Goal: Task Accomplishment & Management: Complete application form

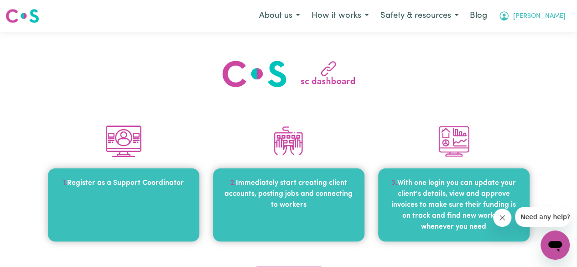
click at [554, 19] on span "[PERSON_NAME]" at bounding box center [539, 16] width 52 height 10
click at [533, 32] on link "My SC Dashboard" at bounding box center [535, 35] width 72 height 17
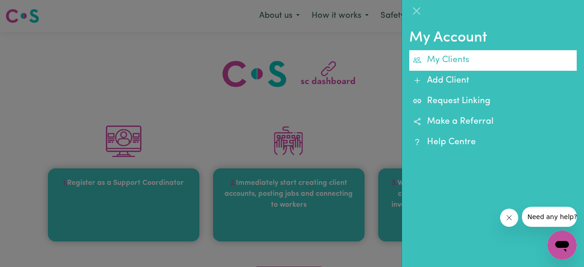
click at [457, 58] on link "My Clients" at bounding box center [492, 60] width 167 height 21
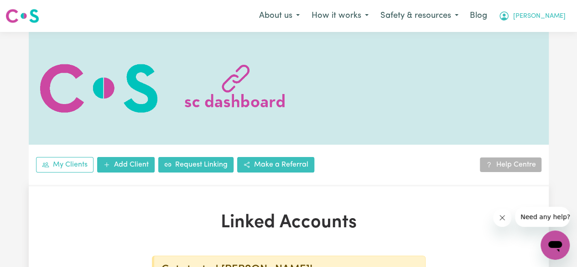
click at [508, 18] on icon "My Account" at bounding box center [503, 15] width 9 height 9
click at [30, 14] on img at bounding box center [22, 16] width 34 height 16
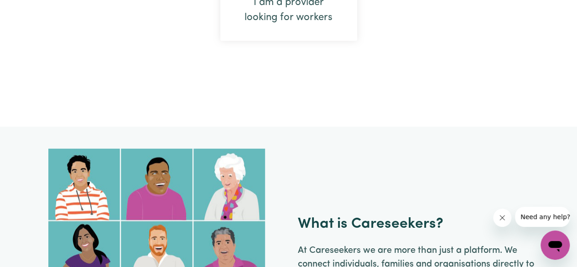
scroll to position [638, 0]
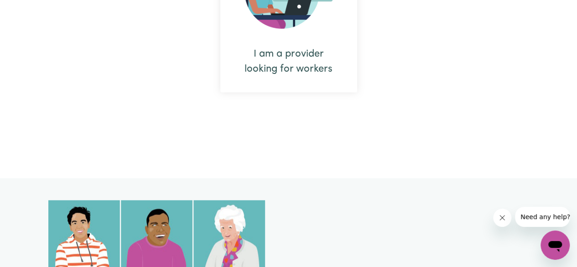
click at [313, 34] on div "I am a provider looking for workers" at bounding box center [288, 13] width 137 height 157
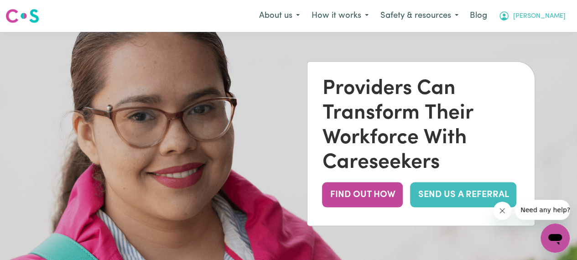
click at [509, 12] on icon "My Account" at bounding box center [503, 15] width 11 height 11
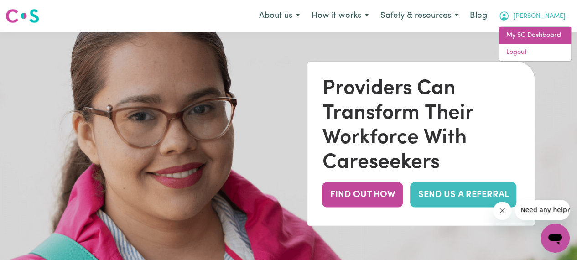
click at [537, 33] on link "My SC Dashboard" at bounding box center [535, 35] width 72 height 17
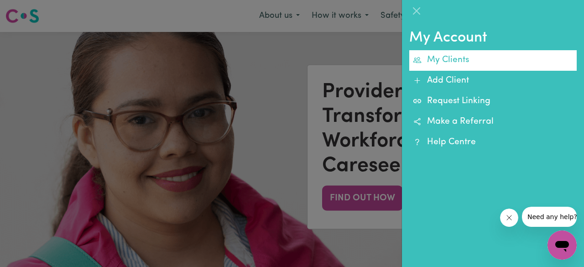
click at [451, 64] on link "My Clients" at bounding box center [492, 60] width 167 height 21
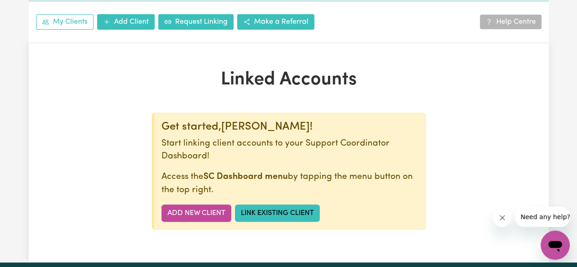
scroll to position [182, 0]
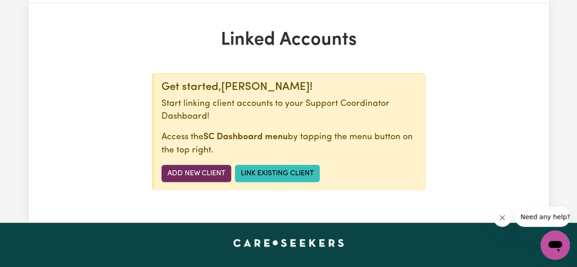
click at [215, 172] on link "Add New Client" at bounding box center [196, 173] width 70 height 17
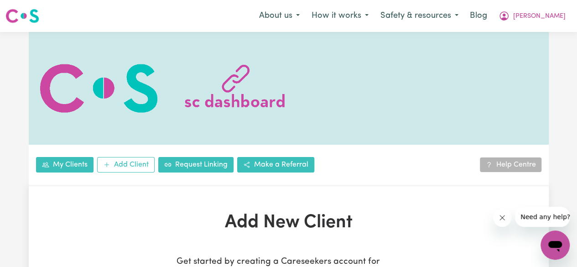
click at [27, 25] on link at bounding box center [22, 15] width 34 height 21
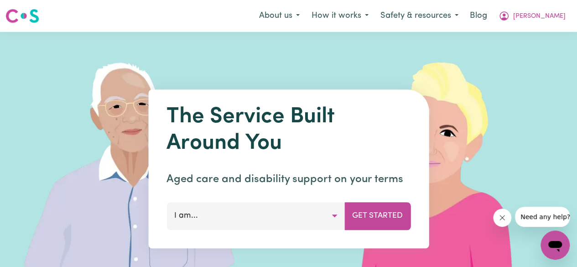
click at [34, 14] on img at bounding box center [22, 16] width 34 height 16
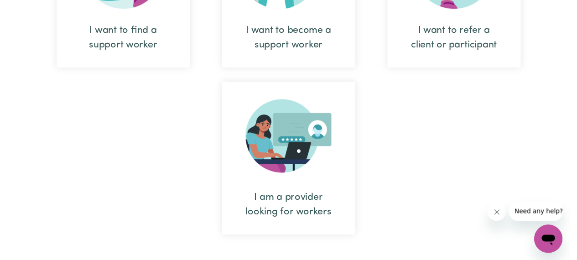
scroll to position [552, 0]
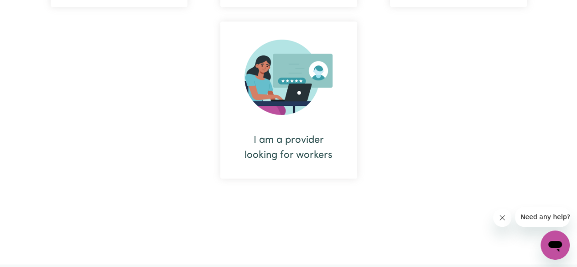
drag, startPoint x: 376, startPoint y: 141, endPoint x: 370, endPoint y: 139, distance: 6.4
click at [373, 141] on div "I want to find a support worker I want to become a support worker I want to ref…" at bounding box center [288, 14] width 509 height 343
click at [297, 64] on img at bounding box center [288, 77] width 88 height 82
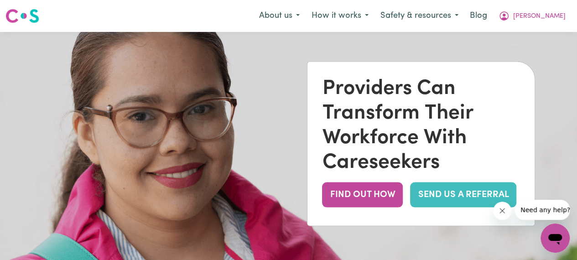
click at [26, 14] on img at bounding box center [22, 16] width 34 height 16
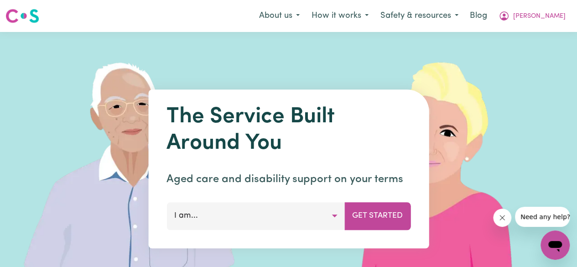
click at [457, 95] on img at bounding box center [441, 169] width 272 height 274
click at [509, 14] on icon "My Account" at bounding box center [503, 15] width 11 height 11
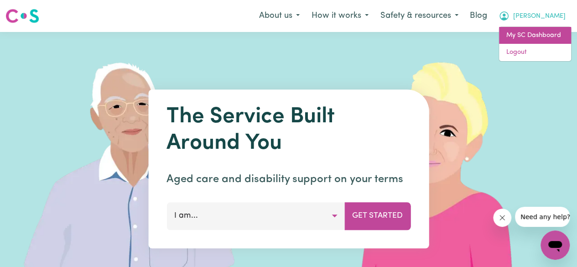
click at [541, 31] on link "My SC Dashboard" at bounding box center [535, 35] width 72 height 17
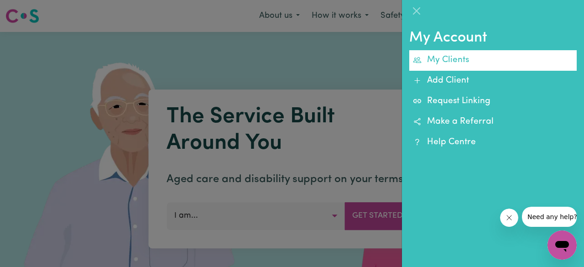
click at [524, 62] on link "My Clients" at bounding box center [492, 60] width 167 height 21
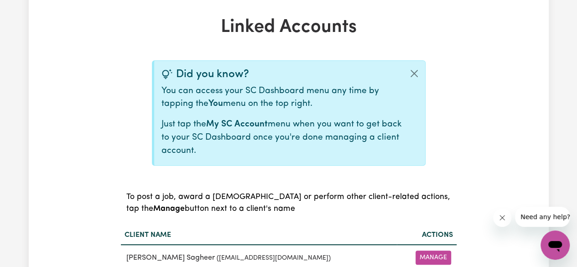
scroll to position [274, 0]
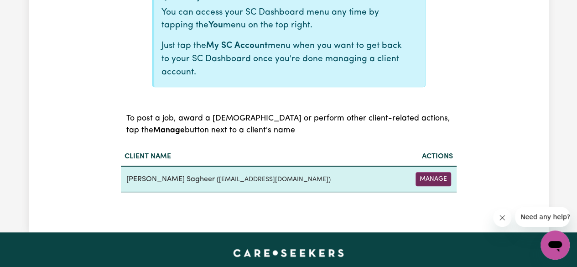
click at [423, 172] on button "Manage" at bounding box center [433, 179] width 36 height 14
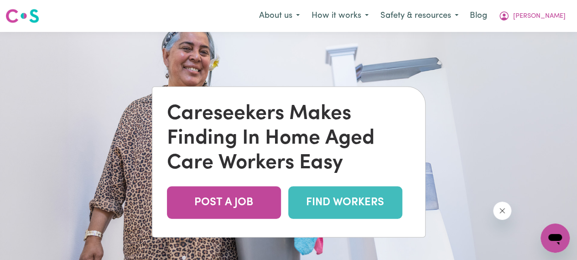
scroll to position [137, 0]
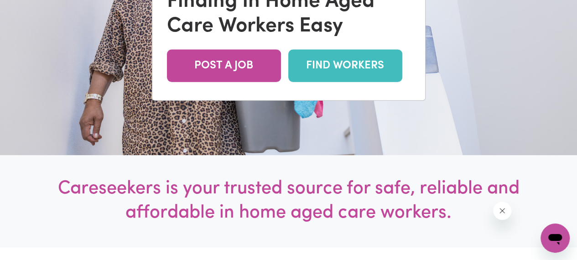
click at [357, 81] on link "FIND WORKERS" at bounding box center [345, 66] width 114 height 32
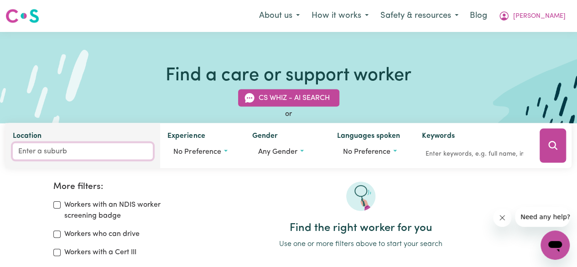
drag, startPoint x: 122, startPoint y: 143, endPoint x: 119, endPoint y: 148, distance: 6.2
click at [119, 147] on input "Location" at bounding box center [83, 151] width 140 height 16
click at [119, 150] on input "Location" at bounding box center [83, 151] width 140 height 16
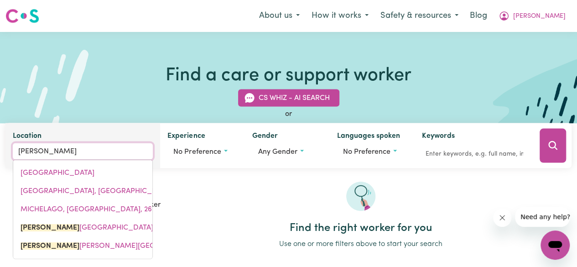
type input "Mickl"
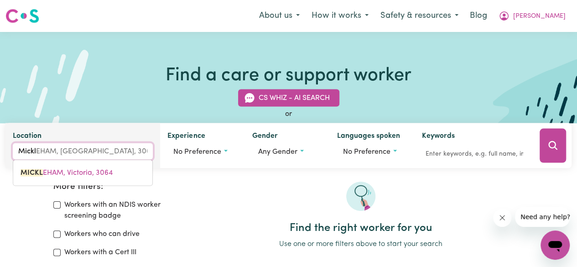
type input "MicklEHAM, Victoria, 3064"
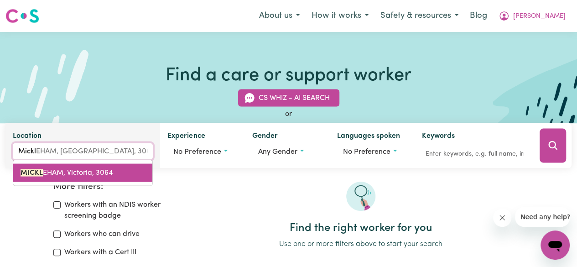
click at [101, 173] on span "MICKL EHAM, Victoria, 3064" at bounding box center [67, 172] width 92 height 7
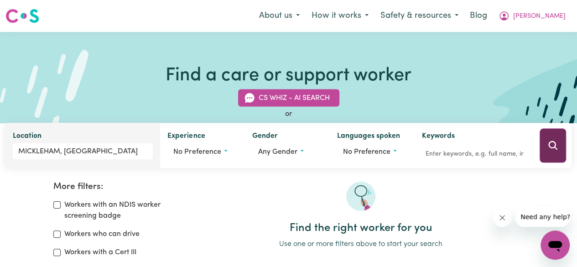
click at [547, 136] on button "Search" at bounding box center [552, 146] width 26 height 34
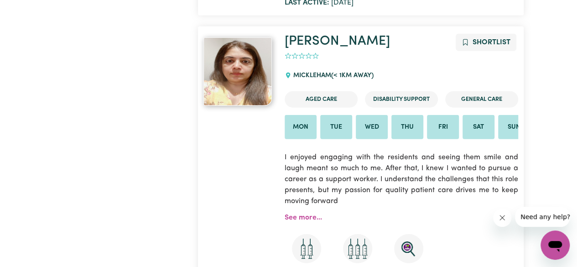
scroll to position [1155, 0]
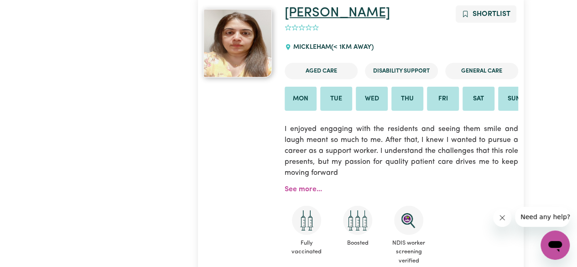
click at [322, 16] on link "Samina" at bounding box center [337, 12] width 105 height 13
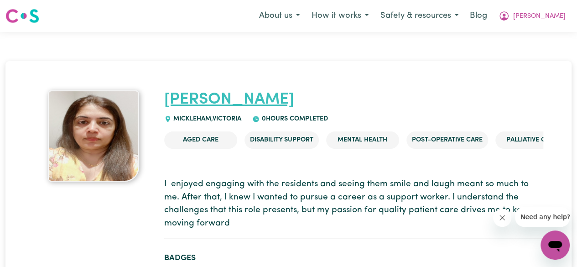
click at [206, 94] on link "Samina" at bounding box center [229, 100] width 130 height 16
click at [206, 103] on link "Samina" at bounding box center [229, 100] width 130 height 16
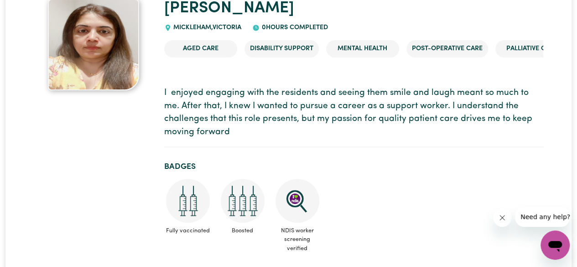
click at [228, 134] on p "I enjoyed engaging with the residents and seeing them smile and laugh meant so …" at bounding box center [353, 113] width 379 height 52
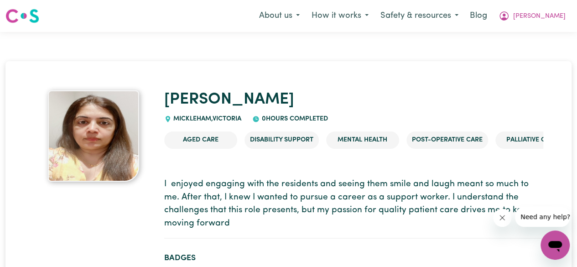
click at [260, 125] on ul "Aged Care Disability Support Mental Health Post-operative care Palliative care …" at bounding box center [353, 140] width 379 height 32
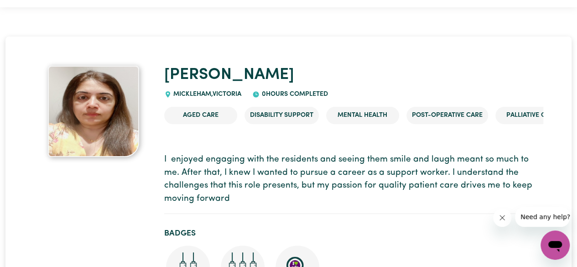
scroll to position [19, 0]
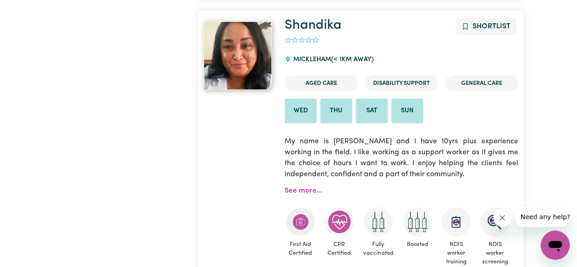
scroll to position [1885, 0]
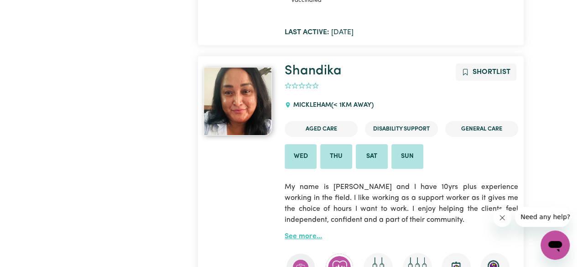
click at [299, 235] on link "See more..." at bounding box center [303, 236] width 37 height 7
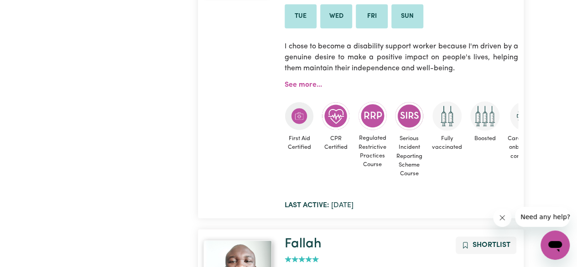
scroll to position [2067, 0]
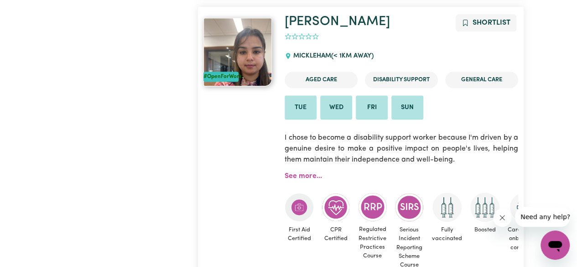
click at [505, 119] on ul "Tue Wed Fri Sun" at bounding box center [401, 107] width 233 height 25
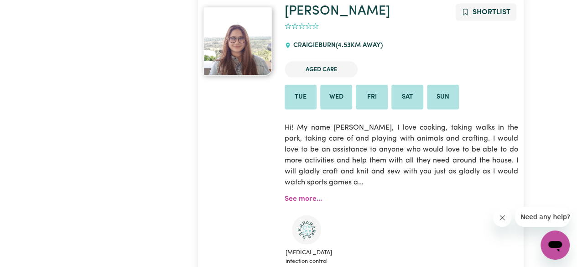
scroll to position [2706, 0]
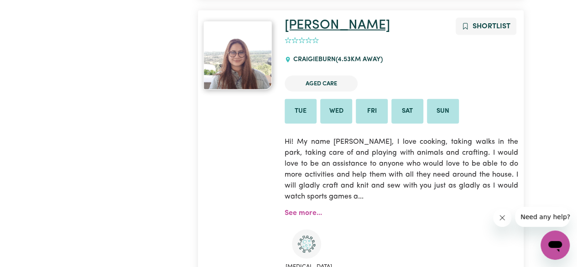
click at [311, 32] on link "Teresa" at bounding box center [337, 25] width 105 height 13
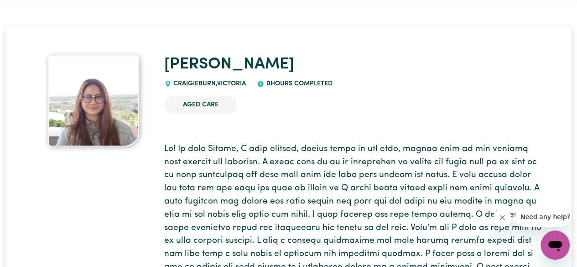
scroll to position [8, 0]
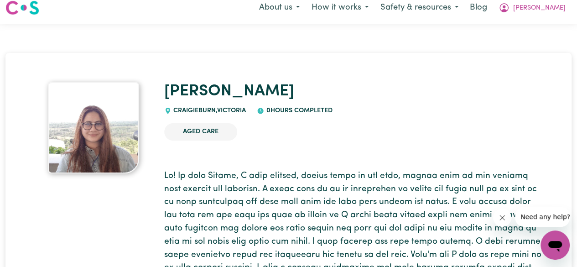
click at [210, 127] on li "Aged Care" at bounding box center [200, 131] width 73 height 17
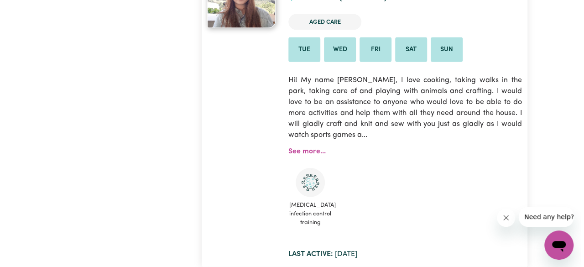
scroll to position [2660, 0]
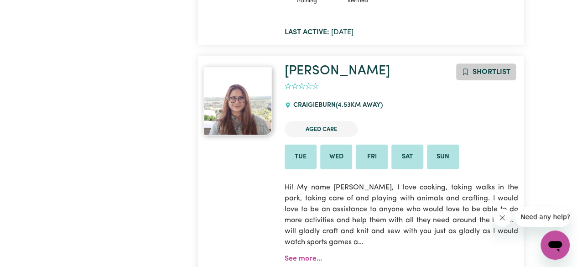
click at [479, 72] on span "Shortlist" at bounding box center [491, 71] width 38 height 7
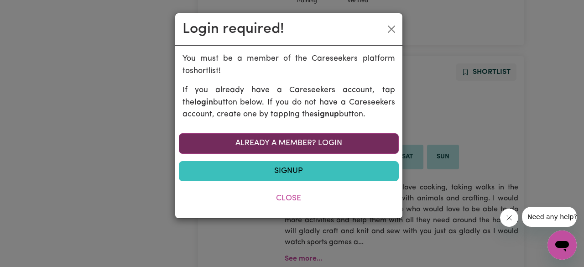
click at [323, 144] on link "Already a member? Login" at bounding box center [289, 143] width 220 height 20
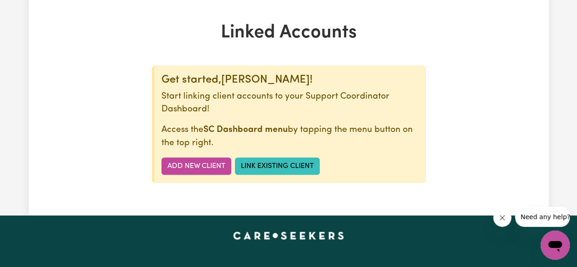
scroll to position [228, 0]
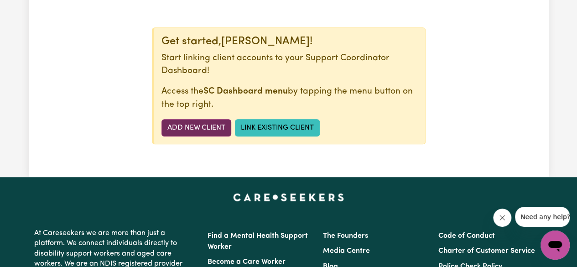
click at [213, 125] on link "Add New Client" at bounding box center [196, 127] width 70 height 17
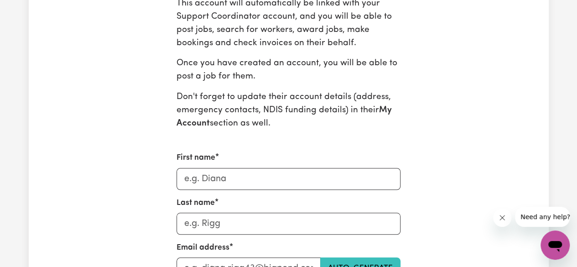
scroll to position [319, 0]
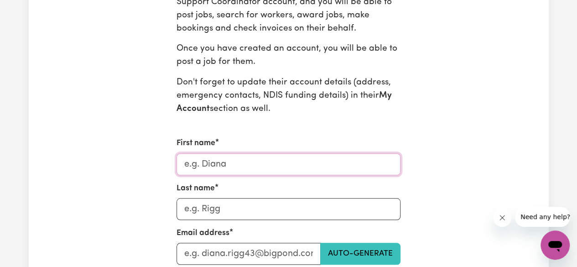
click at [316, 161] on input "First name" at bounding box center [288, 164] width 224 height 22
type input "[PERSON_NAME]"
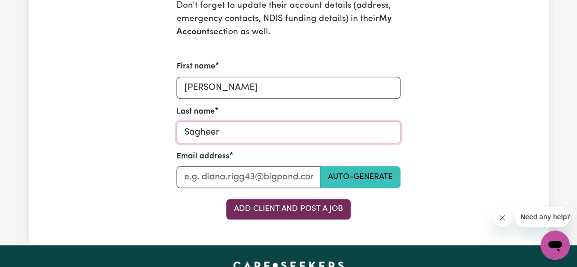
scroll to position [410, 0]
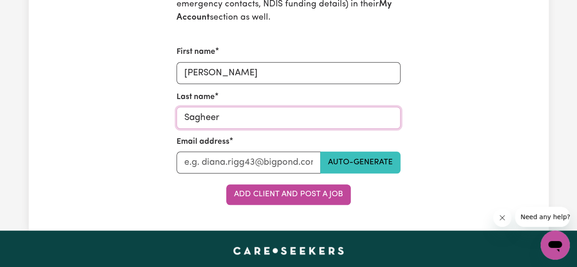
type input "Sagheer"
click at [268, 153] on input "Last name" at bounding box center [248, 162] width 144 height 22
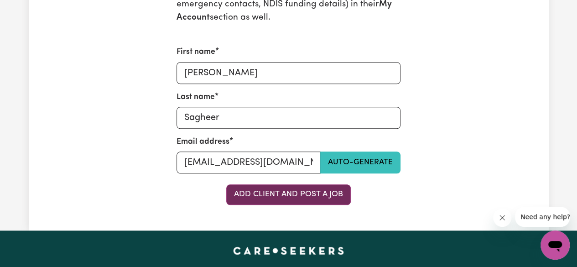
click at [333, 197] on button "Add Client and Post a Job" at bounding box center [288, 194] width 124 height 20
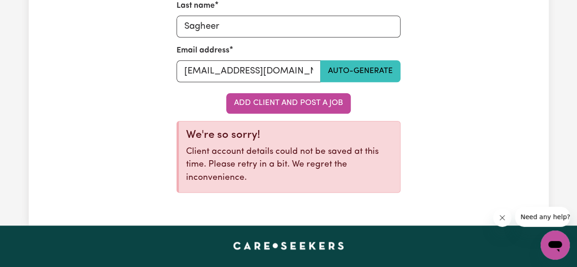
scroll to position [456, 0]
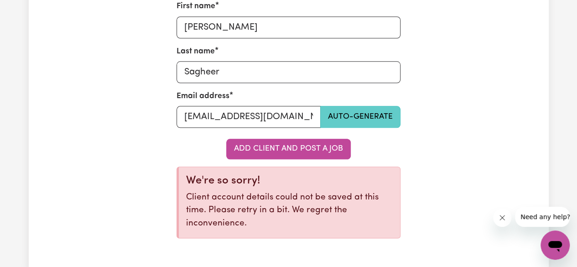
click at [360, 120] on button "Auto-generate" at bounding box center [360, 117] width 80 height 22
type input "umar_sagheer_7353@careseekers.com.au"
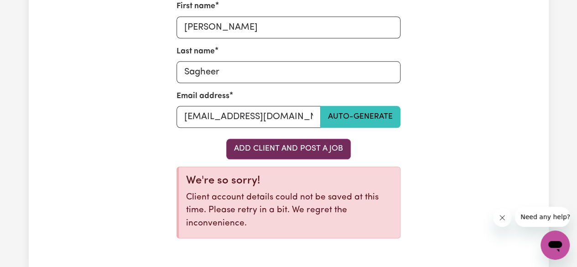
click at [301, 150] on button "Add Client and Post a Job" at bounding box center [288, 149] width 124 height 20
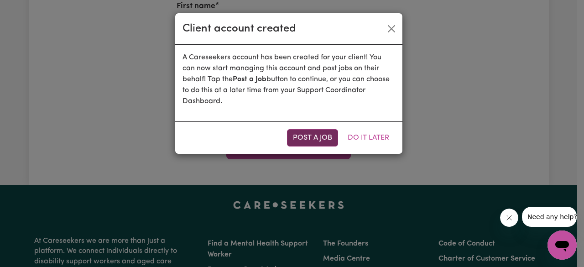
click at [331, 140] on button "Post a Job" at bounding box center [312, 137] width 51 height 17
